Goal: Information Seeking & Learning: Learn about a topic

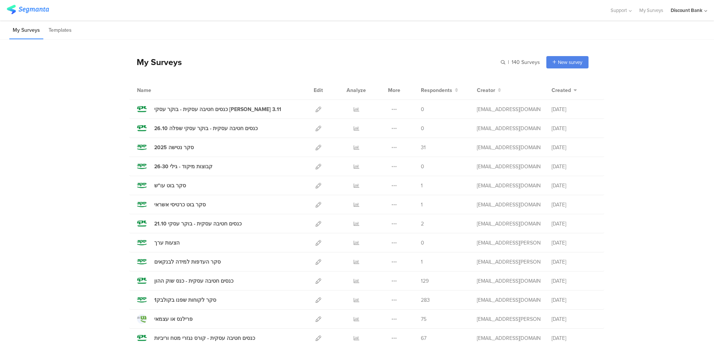
click at [354, 148] on icon at bounding box center [357, 148] width 6 height 6
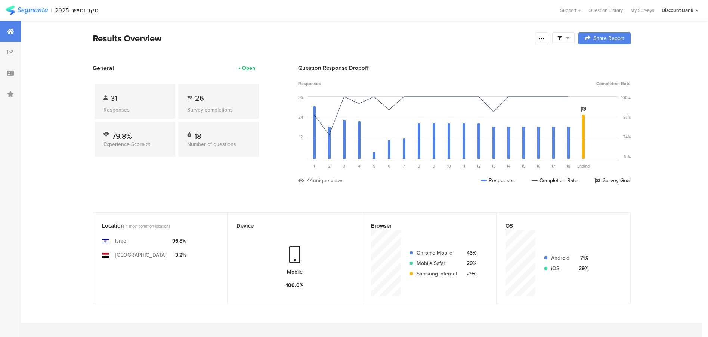
scroll to position [21, 0]
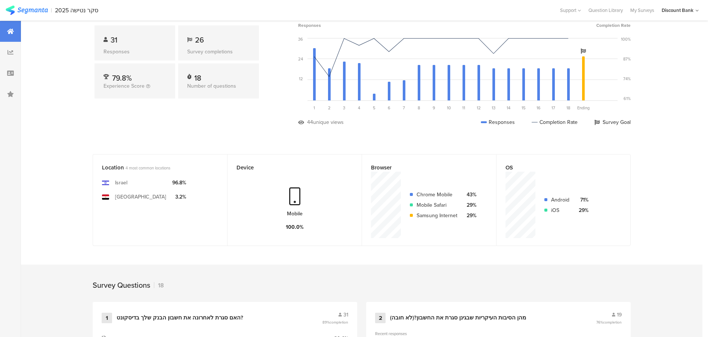
scroll to position [44, 0]
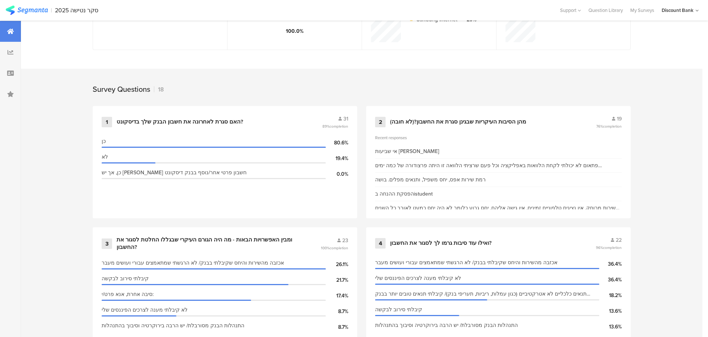
scroll to position [411, 0]
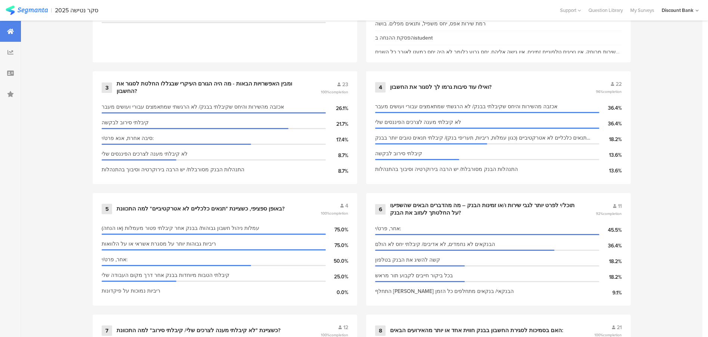
click at [480, 208] on div "תוכל/י לפרט יותר לגבי שירות ו/או זמינות הבנק – מה מהדברים הבאים שהשפיעו על החלט…" at bounding box center [484, 209] width 188 height 15
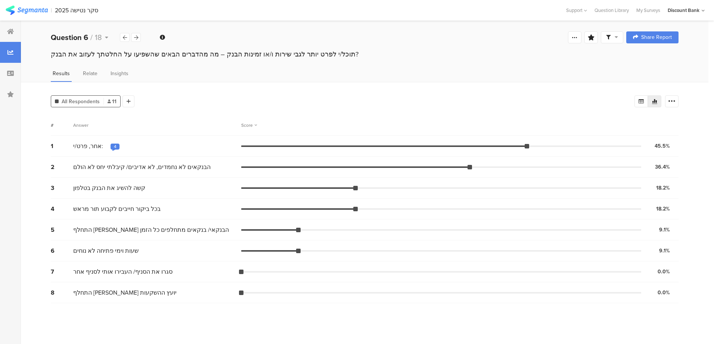
click at [84, 11] on div "2025 סקר נטישה" at bounding box center [76, 10] width 43 height 7
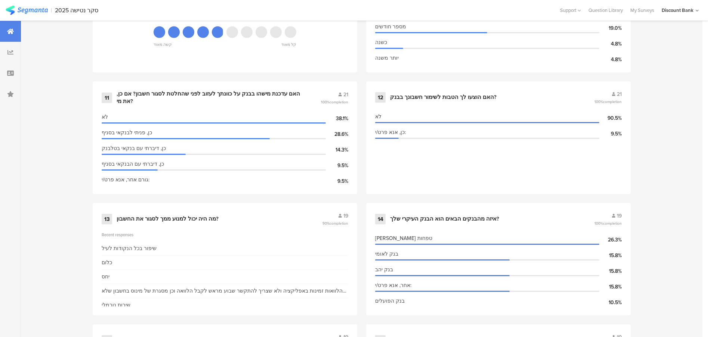
scroll to position [980, 0]
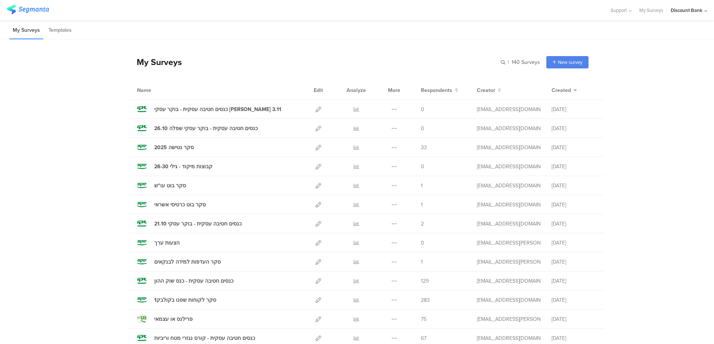
click at [354, 147] on icon at bounding box center [357, 148] width 6 height 6
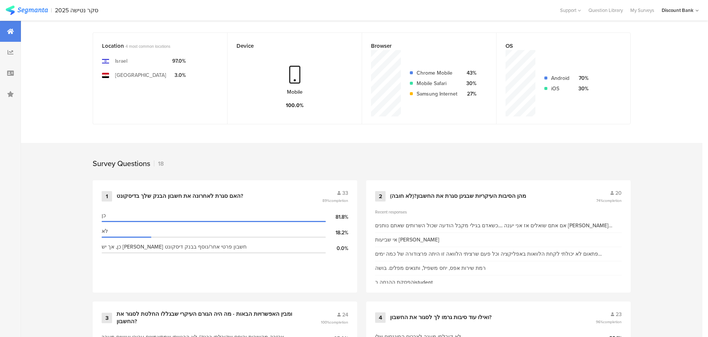
scroll to position [195, 1]
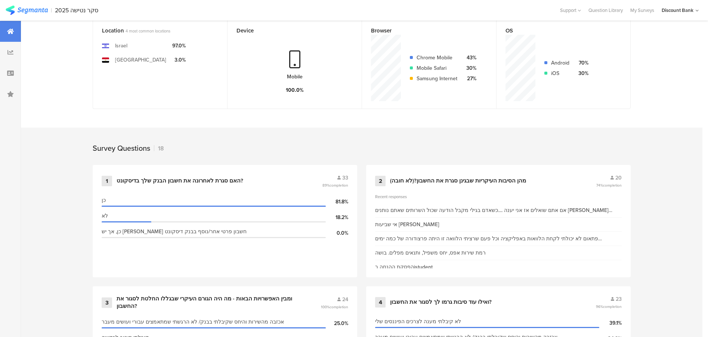
click at [285, 296] on div "ומבין האפשרויות הבאות - מה היה הגורם העיקרי שבגללו החלטת לסגור את החשבון?" at bounding box center [210, 303] width 186 height 15
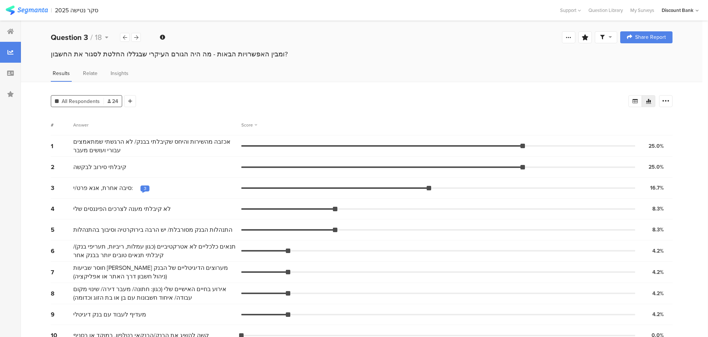
click at [208, 53] on div "ומבין האפשרויות הבאות - מה היה הגורם העיקרי שבגללו החלטת לסגור את החשבון?" at bounding box center [362, 54] width 622 height 10
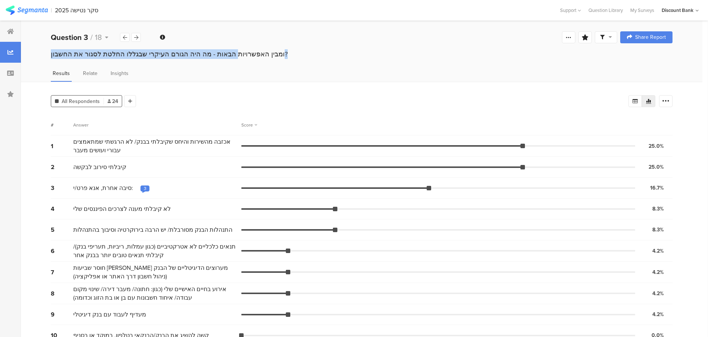
copy section "ומבין האפשרויות הבאות - מה היה הגורם העיקרי שבגללו החלטת לסגור את החשבון?"
click at [138, 37] on icon at bounding box center [136, 37] width 4 height 5
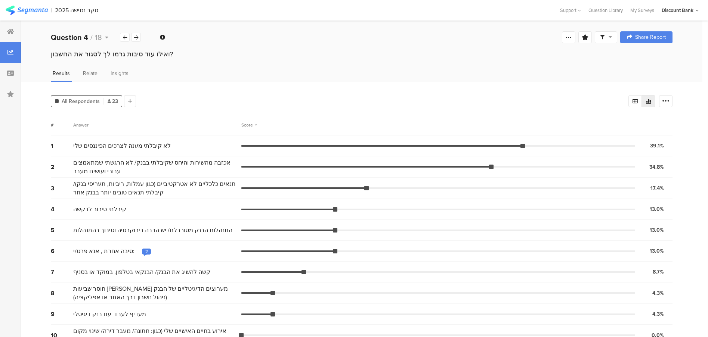
click at [146, 56] on div "ואילו עוד סיבות גרמו לך לסגור את החשבון?" at bounding box center [362, 54] width 622 height 10
copy section "ואילו עוד סיבות גרמו לך לסגור את החשבון?"
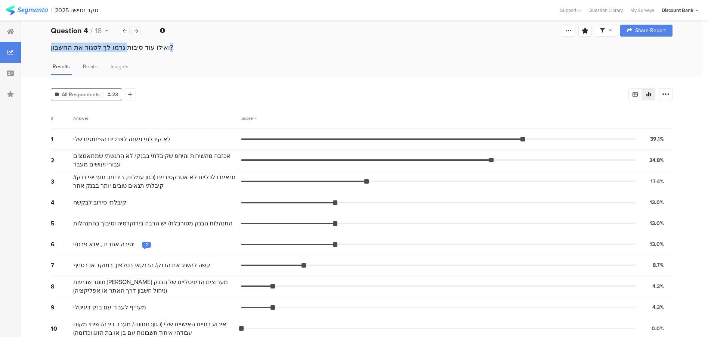
scroll to position [12, 1]
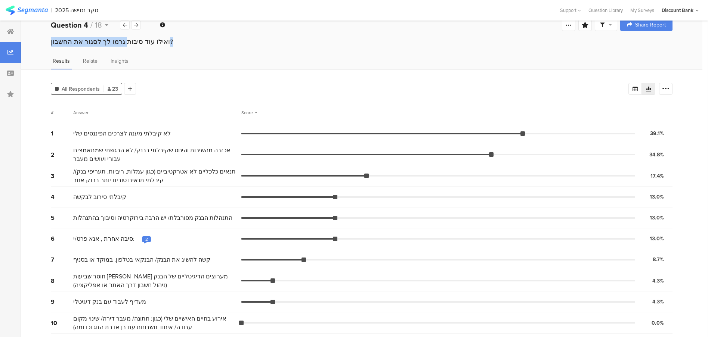
click at [158, 318] on span "אירוע בחיים האישיים שלי (כגון: חתונה/ מעבר דירה/ שינוי מקום עבודה/ איחוד חשבונו…" at bounding box center [155, 323] width 164 height 17
drag, startPoint x: 162, startPoint y: 318, endPoint x: 173, endPoint y: 315, distance: 11.9
click at [173, 315] on span "אירוע בחיים האישיים שלי (כגון: חתונה/ מעבר דירה/ שינוי מקום עבודה/ איחוד חשבונו…" at bounding box center [155, 323] width 164 height 17
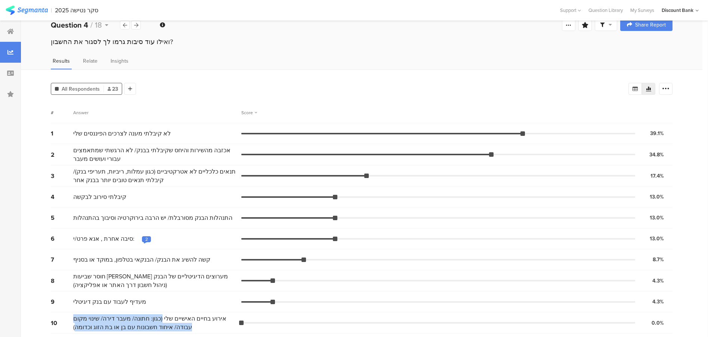
drag, startPoint x: 173, startPoint y: 318, endPoint x: 73, endPoint y: 326, distance: 100.5
click at [73, 326] on span "אירוע בחיים האישיים שלי (כגון: חתונה/ מעבר דירה/ שינוי מקום עבודה/ איחוד חשבונו…" at bounding box center [155, 323] width 164 height 17
copy span "(כגון: חתונה/ מעבר דירה/ שינוי מקום עבודה/ איחוד חשבונות עם בן או בת הזוג וכדומה"
click at [134, 28] on icon at bounding box center [136, 25] width 4 height 5
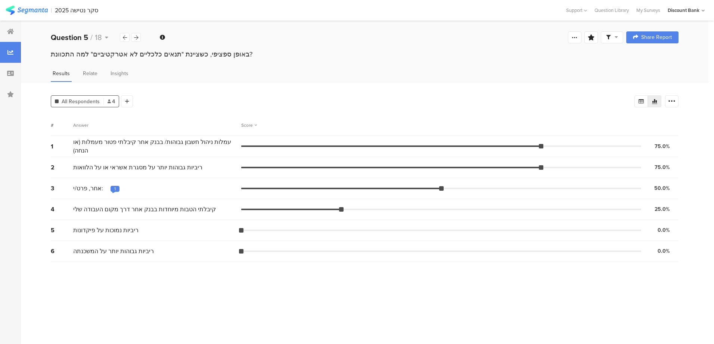
click at [136, 37] on icon at bounding box center [136, 37] width 4 height 5
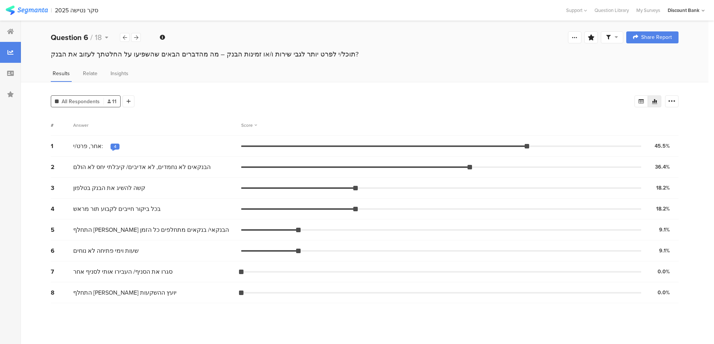
click at [136, 37] on icon at bounding box center [136, 37] width 4 height 5
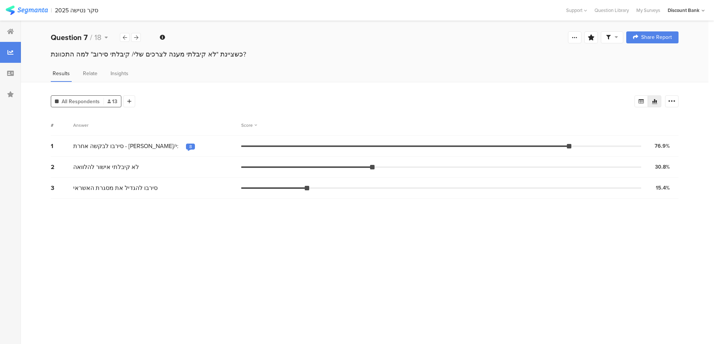
click at [136, 37] on icon at bounding box center [136, 37] width 4 height 5
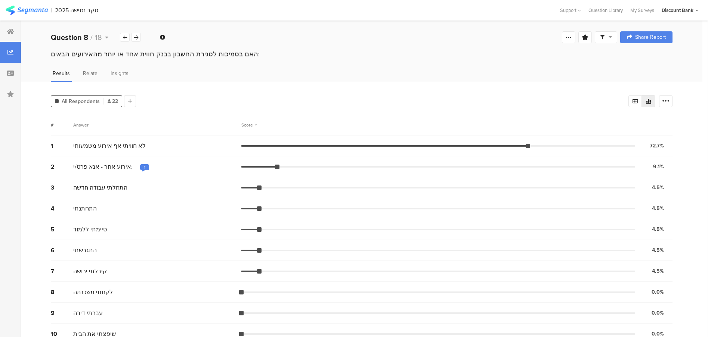
click at [161, 55] on div "האם בסמיכות לסגירת החשבון בבנק חווית אחד או יותר מהאירועים הבאים:" at bounding box center [362, 54] width 622 height 10
copy section "האם בסמיכות לסגירת החשבון בבנק חווית אחד או יותר מהאירועים הבאים:"
click at [141, 38] on div "Question 8 / 18" at bounding box center [96, 37] width 90 height 11
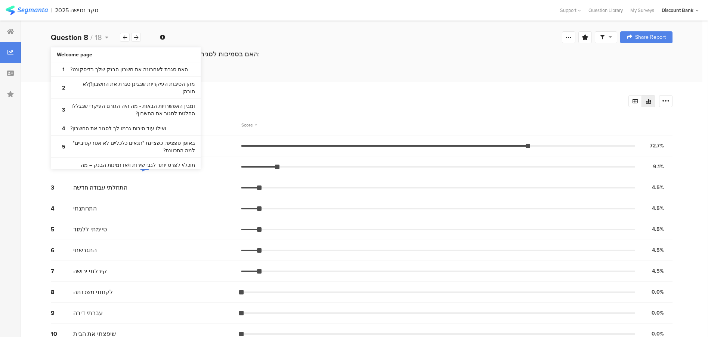
click at [136, 38] on icon at bounding box center [136, 37] width 4 height 5
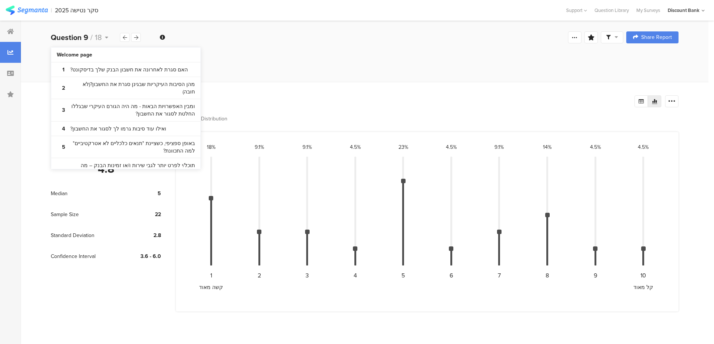
click at [327, 50] on section "Question 9 / 18 Confidence Level 95 % Preview survey Edit survey Export Results…" at bounding box center [365, 182] width 688 height 323
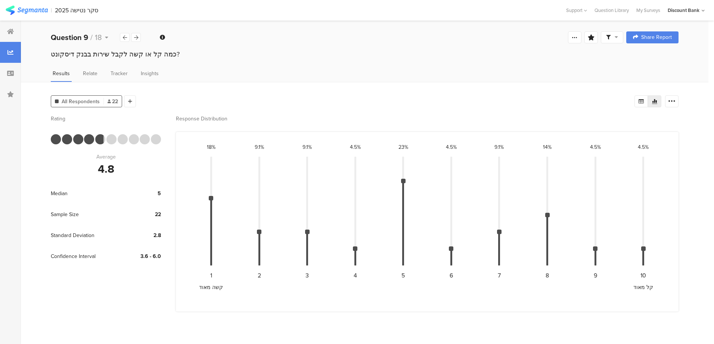
click at [223, 55] on div "כמה קל או קשה לקבל שירות בבנק דיסקונט?" at bounding box center [365, 54] width 628 height 10
click at [143, 52] on div "כמה קל או קשה לקבל שירות בבנק דיסקונט?" at bounding box center [365, 54] width 628 height 10
click at [136, 35] on icon at bounding box center [136, 37] width 4 height 5
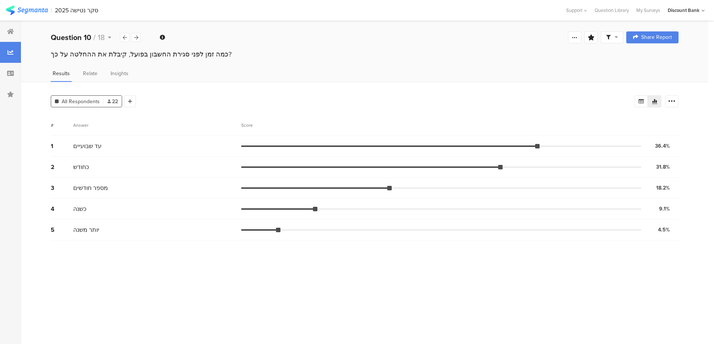
click at [130, 35] on div "Question 10 / 18" at bounding box center [96, 37] width 90 height 11
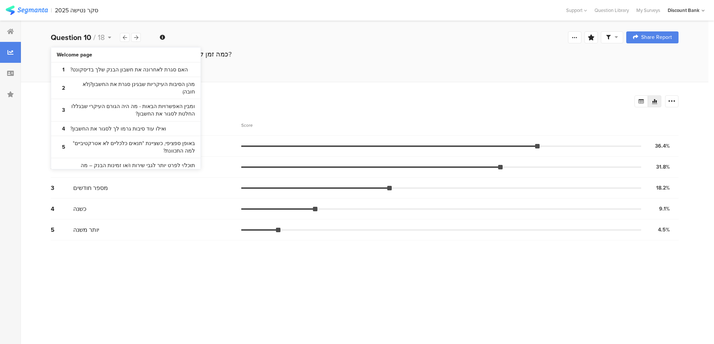
click at [134, 37] on icon at bounding box center [136, 37] width 4 height 5
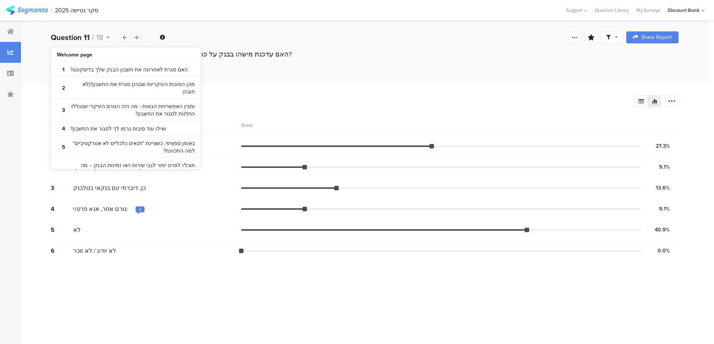
click at [330, 77] on div "Results Relate Insights" at bounding box center [365, 75] width 688 height 12
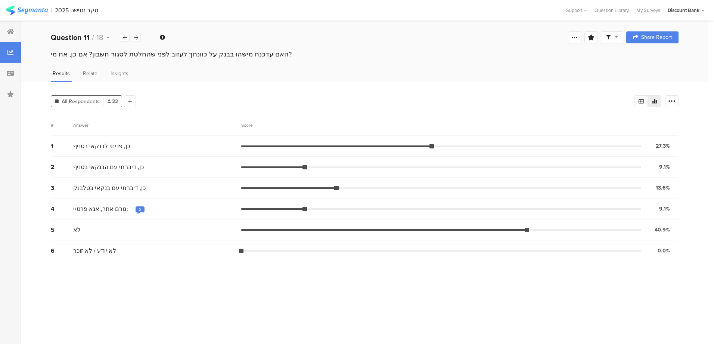
click at [507, 61] on div "האם עדכנת מישהו בבנק על כוונתך לעזוב לפני שהחלטת לסגור חשבון? אם כן, את מי?" at bounding box center [365, 61] width 688 height 24
drag, startPoint x: 132, startPoint y: 42, endPoint x: 135, endPoint y: 37, distance: 6.4
click at [132, 42] on div "Question 11 / 18" at bounding box center [96, 37] width 90 height 11
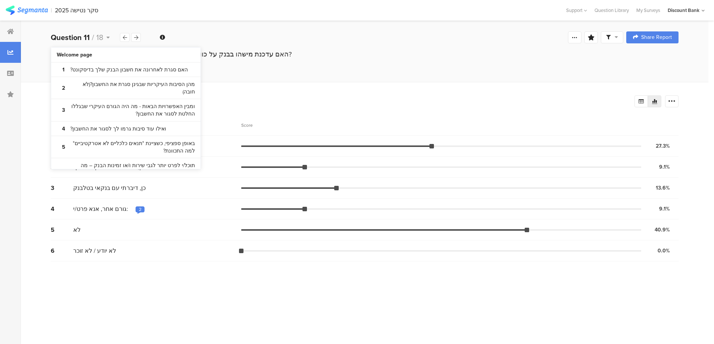
click at [135, 37] on icon at bounding box center [136, 37] width 4 height 5
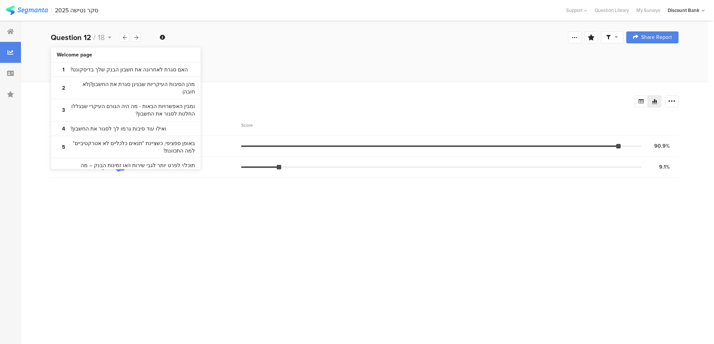
click at [218, 53] on div "האם הוצעו לך הטבות לשימור חשבונך בבנק?" at bounding box center [365, 54] width 628 height 10
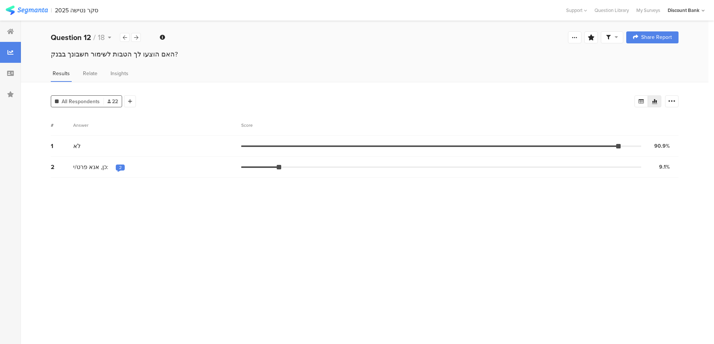
click at [139, 35] on div at bounding box center [136, 37] width 10 height 9
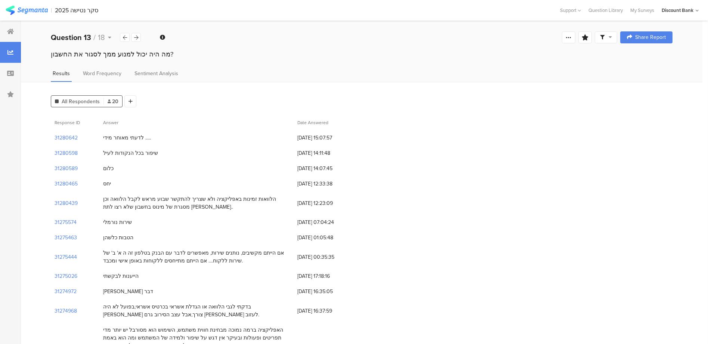
click at [139, 35] on div at bounding box center [136, 37] width 10 height 9
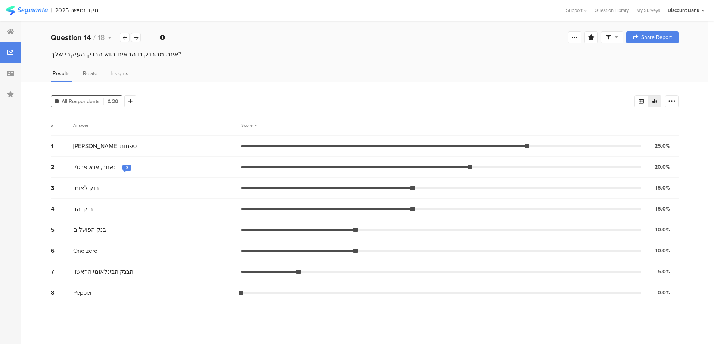
click at [78, 11] on div "2025 סקר נטישה" at bounding box center [76, 10] width 43 height 7
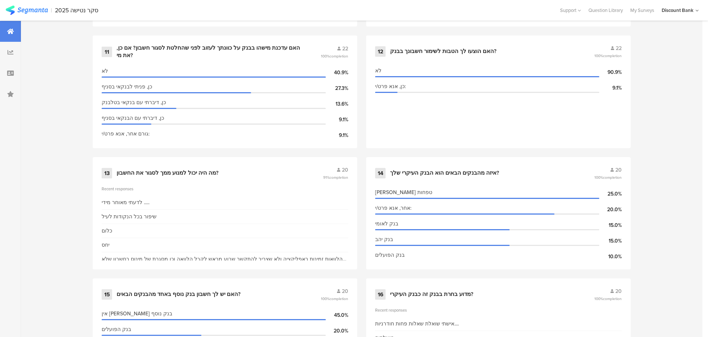
scroll to position [933, 0]
drag, startPoint x: 225, startPoint y: 167, endPoint x: 131, endPoint y: 173, distance: 94.4
click at [131, 173] on div "13 מה היה יכול למנוע ממך לסגור את החשבון? 20 91% completion" at bounding box center [225, 173] width 247 height 14
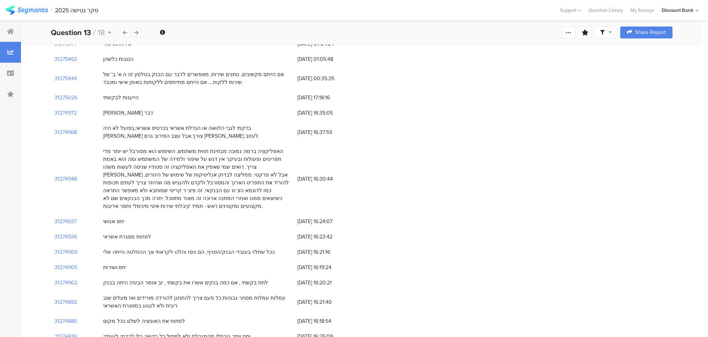
scroll to position [172, 0]
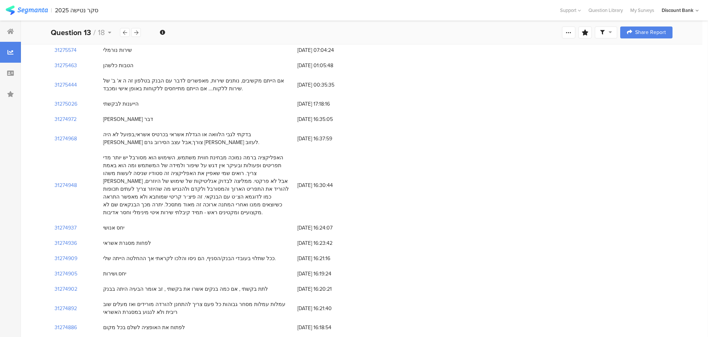
click at [135, 31] on icon at bounding box center [136, 32] width 4 height 5
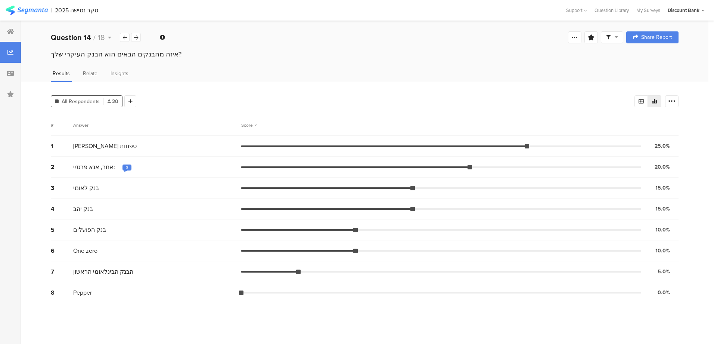
drag, startPoint x: 155, startPoint y: 50, endPoint x: 155, endPoint y: 54, distance: 4.1
click at [155, 54] on div "איזה מהבנקים הבאים הוא הבנק העיקרי שלך?" at bounding box center [365, 54] width 628 height 10
copy section "איזה מהבנקים הבאים הוא הבנק העיקרי שלך?"
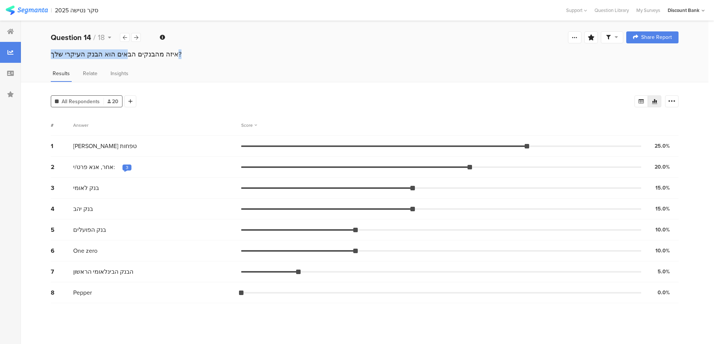
click at [126, 168] on div "3" at bounding box center [127, 167] width 3 height 6
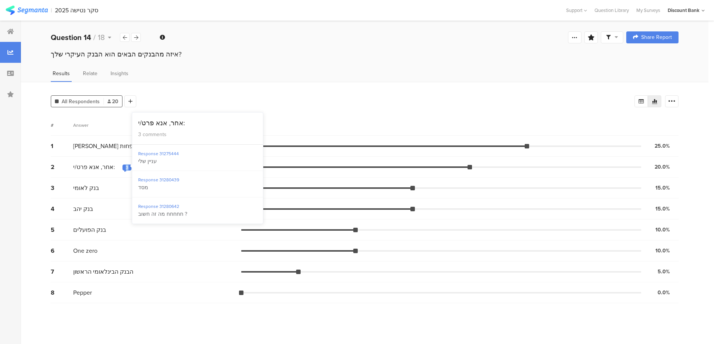
click at [332, 123] on div "Score" at bounding box center [459, 125] width 437 height 7
click at [135, 39] on icon at bounding box center [136, 37] width 4 height 5
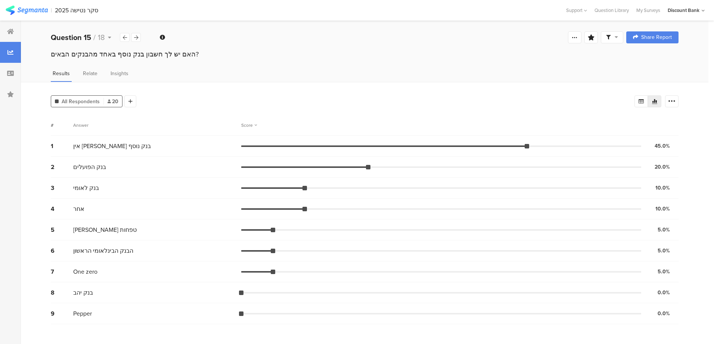
click at [122, 38] on div at bounding box center [125, 37] width 10 height 9
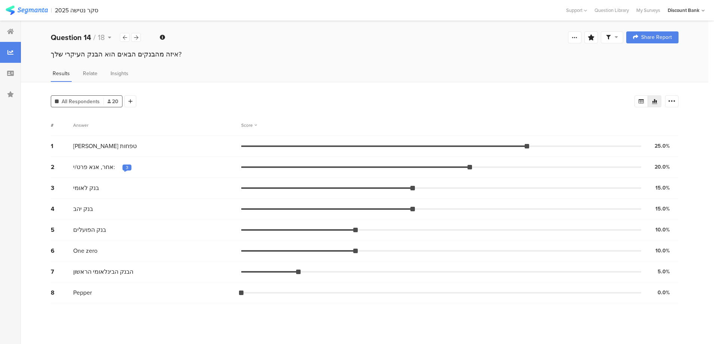
click at [137, 36] on icon at bounding box center [136, 37] width 4 height 5
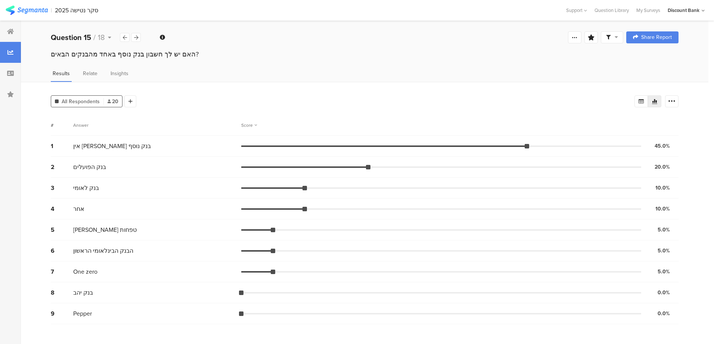
click at [134, 37] on icon at bounding box center [136, 37] width 4 height 5
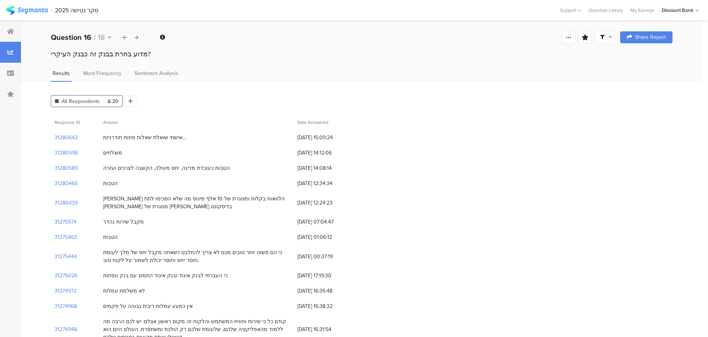
click at [131, 53] on div "מדוע בחרת בבנק זה כבנק העיקרי?" at bounding box center [362, 54] width 622 height 10
copy section "מדוע בחרת בבנק זה כבנק העיקרי?"
click at [124, 35] on icon at bounding box center [125, 37] width 4 height 5
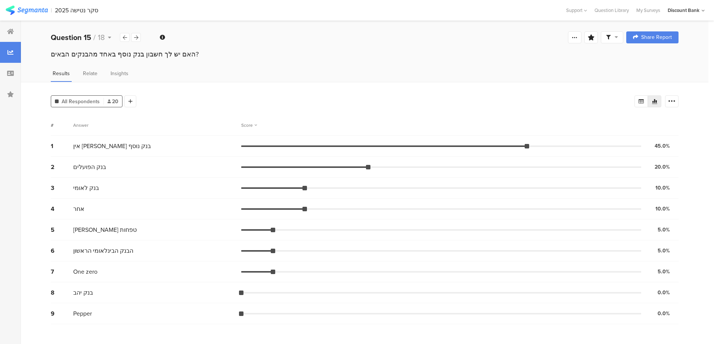
click at [127, 52] on div "האם יש לך חשבון בנק נוסף באחד מהבנקים הבאים?" at bounding box center [365, 54] width 628 height 10
copy section "האם יש לך חשבון בנק נוסף באחד מהבנקים הבאים?"
click at [123, 37] on icon at bounding box center [125, 37] width 4 height 5
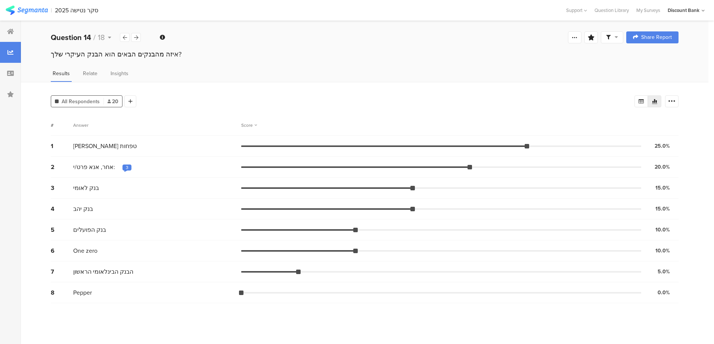
click at [127, 58] on div "איזה מהבנקים הבאים הוא הבנק העיקרי שלך?" at bounding box center [365, 54] width 628 height 10
copy section "איזה מהבנקים הבאים הוא הבנק העיקרי שלך?"
click at [133, 38] on div at bounding box center [136, 37] width 10 height 9
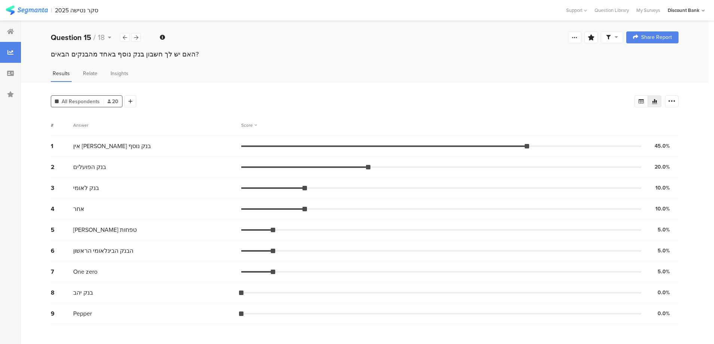
click at [133, 38] on div at bounding box center [136, 37] width 10 height 9
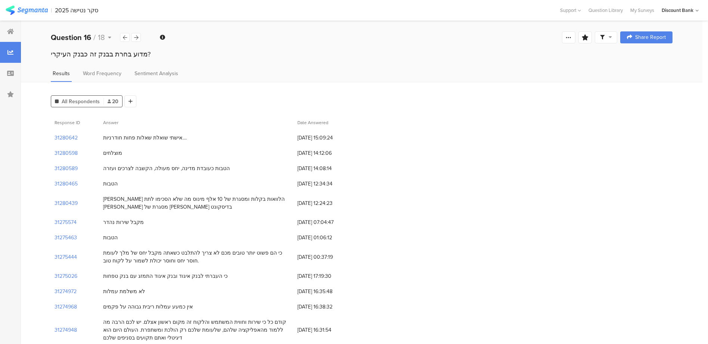
click at [133, 38] on div at bounding box center [136, 37] width 10 height 9
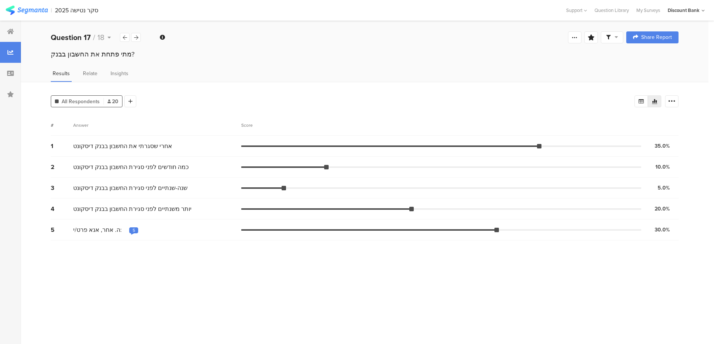
click at [133, 230] on div "5" at bounding box center [133, 230] width 9 height 7
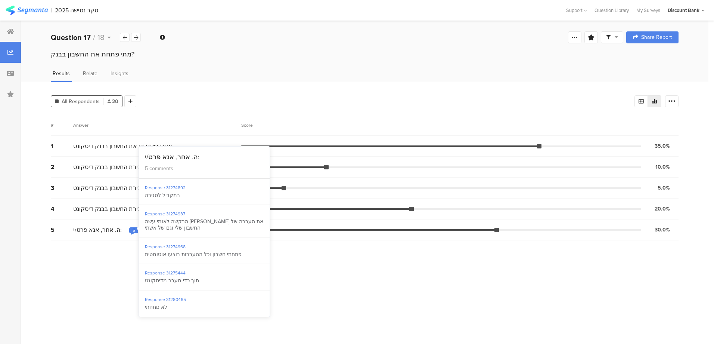
click at [291, 255] on section "# Answer Score 1 אחרי שסגרתי את החשבון בבנק דיסקונט 35.0% 7 votes 2 כמה חודשים …" at bounding box center [365, 226] width 628 height 223
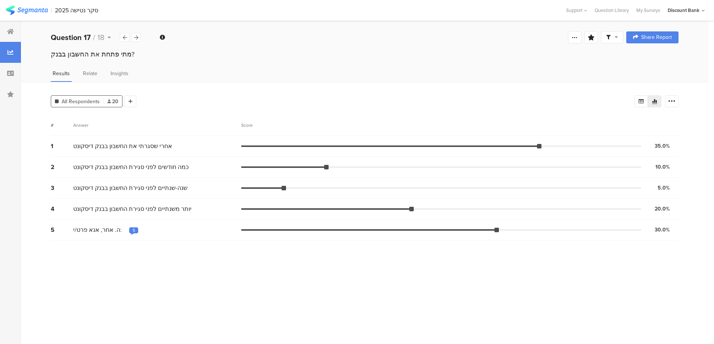
click at [125, 50] on div "מתי פתחת את החשבון בבנק?" at bounding box center [365, 54] width 628 height 10
copy section "מתי פתחת את החשבון בבנק?"
click at [75, 12] on div "2025 סקר נטישה" at bounding box center [76, 10] width 43 height 7
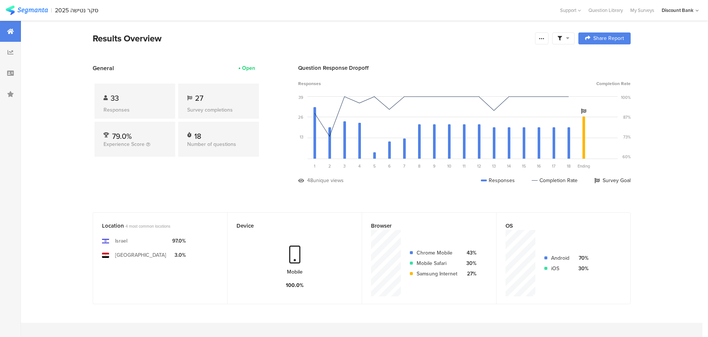
scroll to position [21, 0]
